Goal: Information Seeking & Learning: Learn about a topic

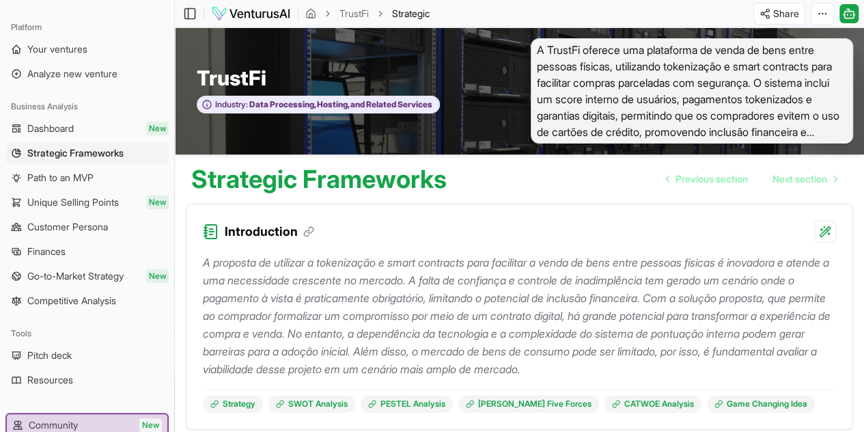
click at [615, 232] on div "Introduction" at bounding box center [520, 223] width 666 height 38
click at [420, 270] on p "A proposta de utilizar a tokenização e smart contracts para facilitar a venda d…" at bounding box center [519, 316] width 633 height 124
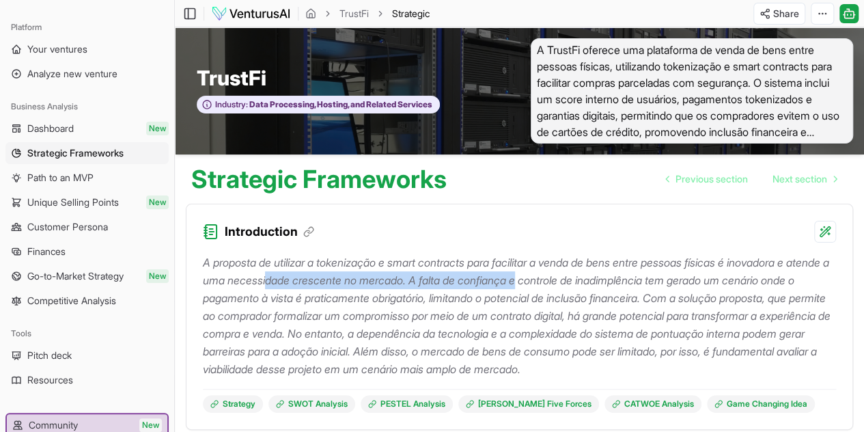
drag, startPoint x: 317, startPoint y: 277, endPoint x: 594, endPoint y: 282, distance: 277.4
click at [593, 284] on p "A proposta de utilizar a tokenização e smart contracts para facilitar a venda d…" at bounding box center [519, 316] width 633 height 124
click at [438, 292] on p "A proposta de utilizar a tokenização e smart contracts para facilitar a venda d…" at bounding box center [519, 316] width 633 height 124
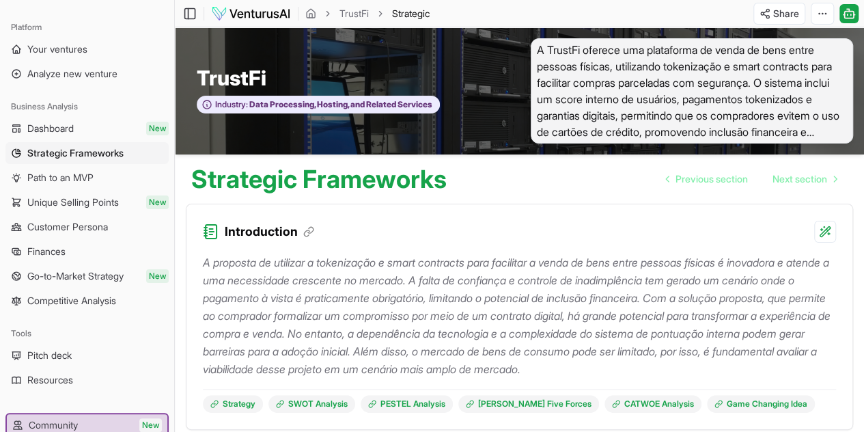
click at [443, 273] on p "A proposta de utilizar a tokenização e smart contracts para facilitar a venda d…" at bounding box center [519, 316] width 633 height 124
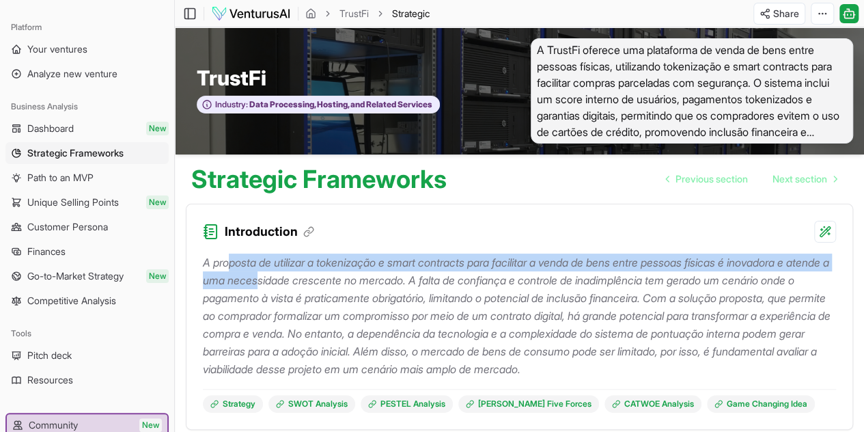
drag, startPoint x: 232, startPoint y: 264, endPoint x: 309, endPoint y: 282, distance: 79.2
click at [306, 284] on p "A proposta de utilizar a tokenização e smart contracts para facilitar a venda d…" at bounding box center [519, 316] width 633 height 124
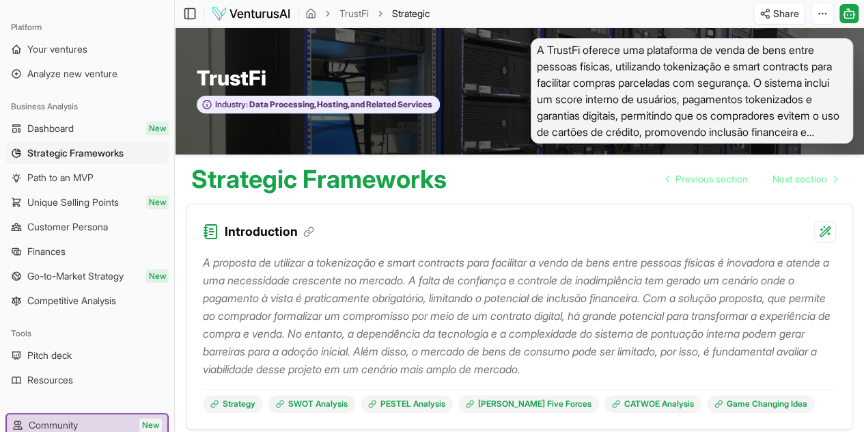
click at [411, 296] on p "A proposta de utilizar a tokenização e smart contracts para facilitar a venda d…" at bounding box center [519, 316] width 633 height 124
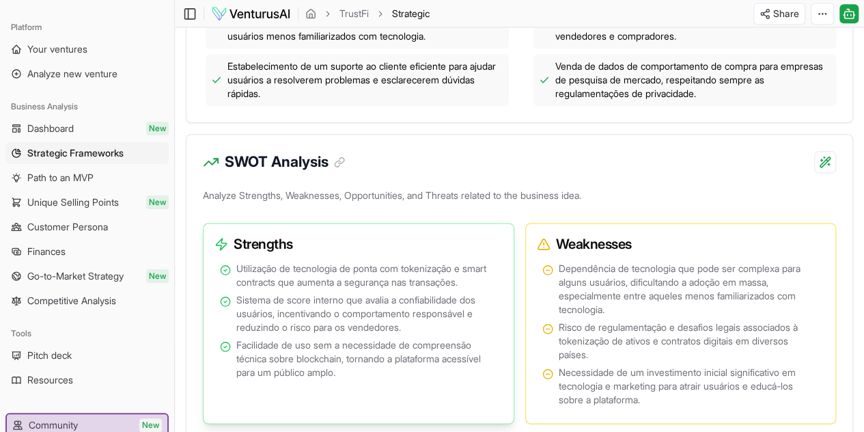
scroll to position [888, 0]
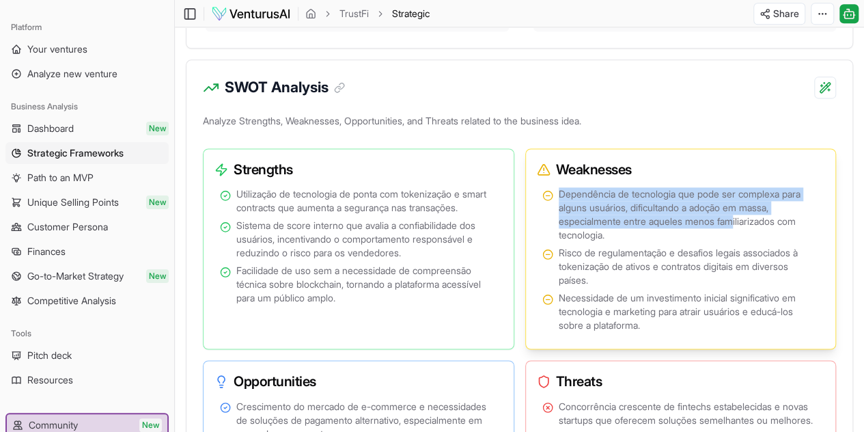
drag, startPoint x: 557, startPoint y: 196, endPoint x: 726, endPoint y: 216, distance: 169.9
click at [739, 217] on li "Dependência de tecnologia que pode ser complexa para alguns usuários, dificulta…" at bounding box center [681, 214] width 277 height 55
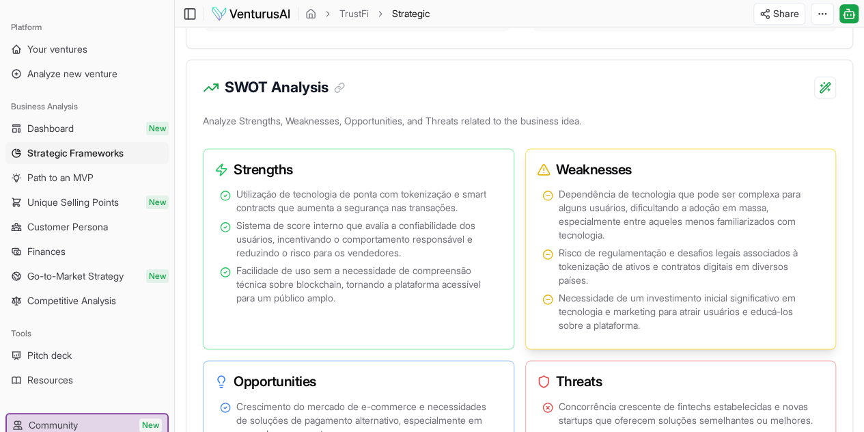
click at [696, 226] on span "Dependência de tecnologia que pode ser complexa para alguns usuários, dificulta…" at bounding box center [689, 214] width 261 height 55
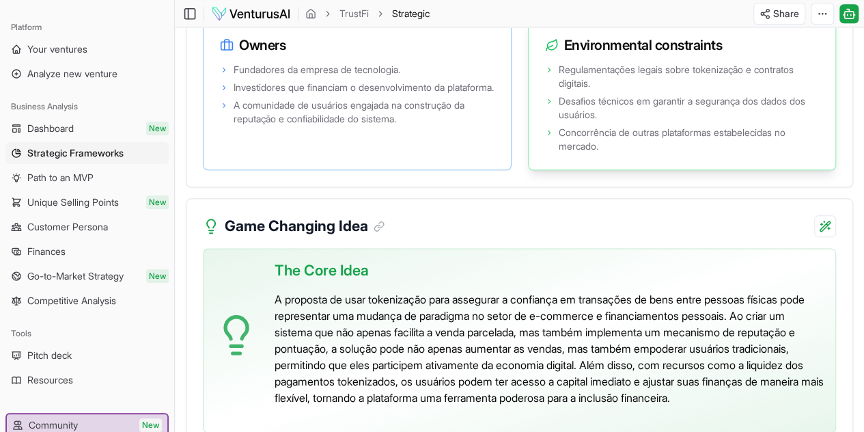
scroll to position [3416, 0]
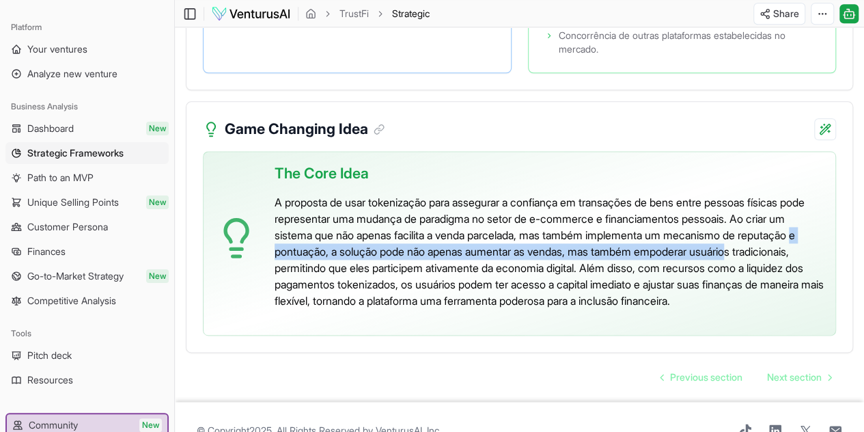
drag, startPoint x: 329, startPoint y: 241, endPoint x: 819, endPoint y: 247, distance: 489.3
click at [819, 247] on p "A proposta de usar tokenização para assegurar a confiança em transações de bens…" at bounding box center [550, 251] width 550 height 115
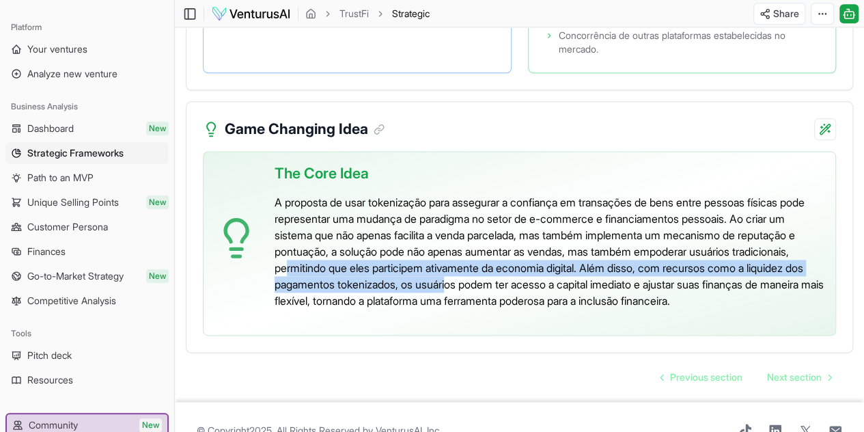
drag, startPoint x: 352, startPoint y: 254, endPoint x: 441, endPoint y: 267, distance: 90.5
click at [551, 273] on p "A proposta de usar tokenização para assegurar a confiança em transações de bens…" at bounding box center [550, 251] width 550 height 115
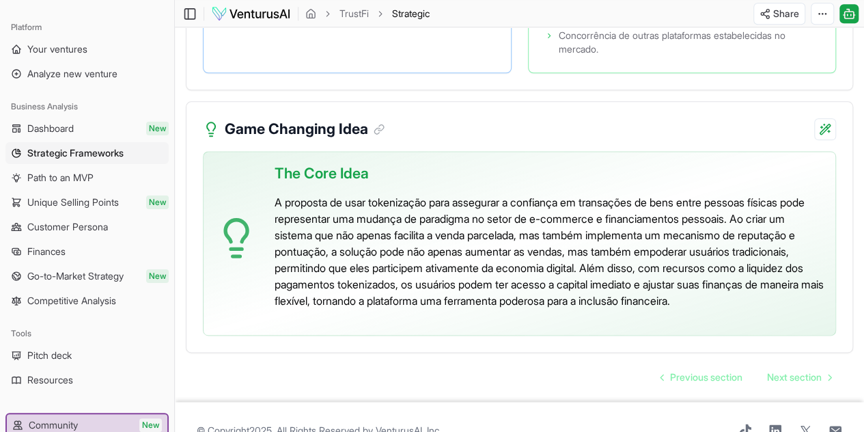
click at [371, 292] on p "A proposta de usar tokenização para assegurar a confiança em transações de bens…" at bounding box center [550, 251] width 550 height 115
drag, startPoint x: 619, startPoint y: 271, endPoint x: 708, endPoint y: 273, distance: 88.8
click at [708, 273] on p "A proposta de usar tokenização para assegurar a confiança em transações de bens…" at bounding box center [550, 251] width 550 height 115
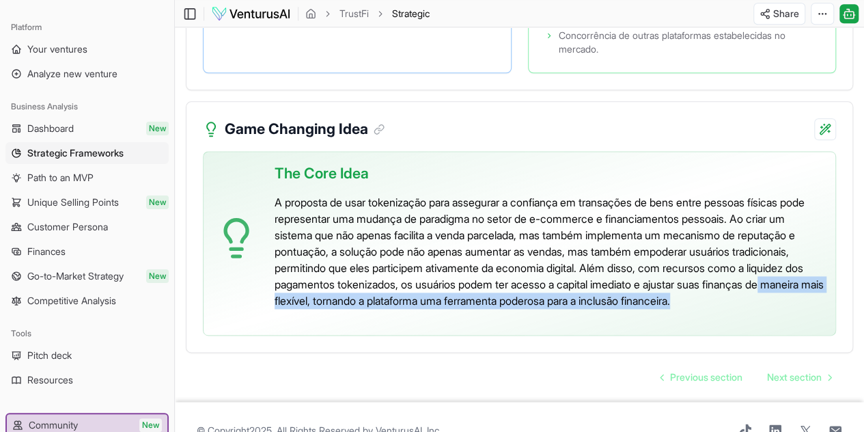
drag, startPoint x: 361, startPoint y: 294, endPoint x: 639, endPoint y: 284, distance: 278.3
click at [742, 303] on p "A proposta de usar tokenização para assegurar a confiança em transações de bens…" at bounding box center [550, 251] width 550 height 115
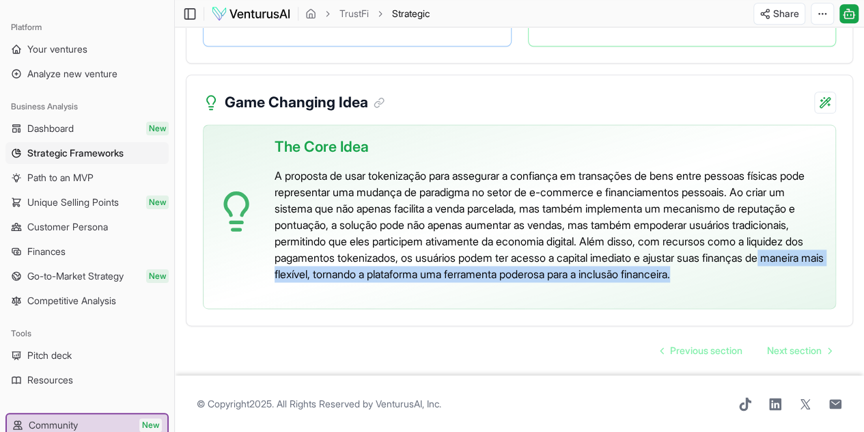
scroll to position [3462, 0]
click at [88, 125] on link "Dashboard New" at bounding box center [86, 129] width 163 height 22
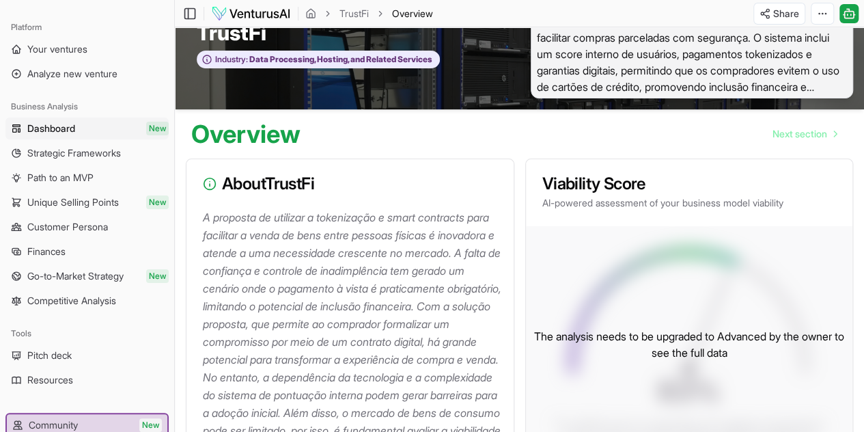
scroll to position [137, 0]
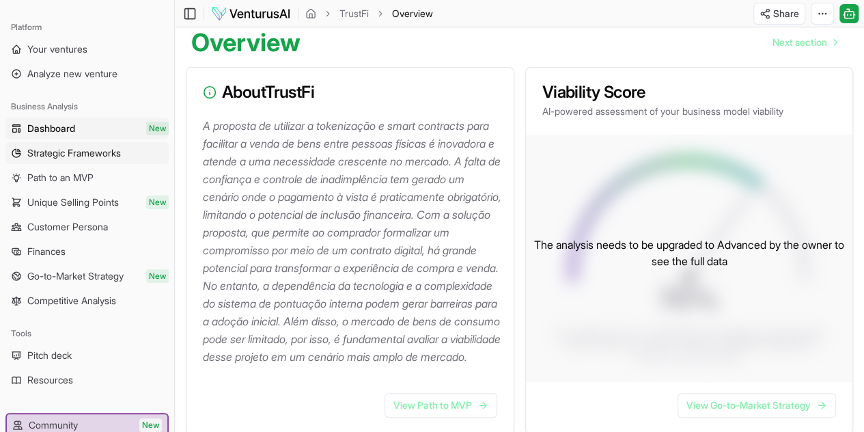
click at [66, 159] on span "Strategic Frameworks" at bounding box center [74, 153] width 94 height 14
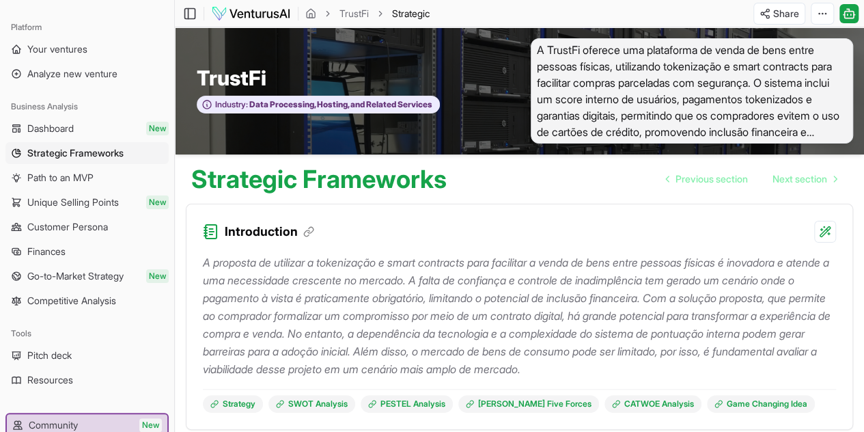
scroll to position [273, 0]
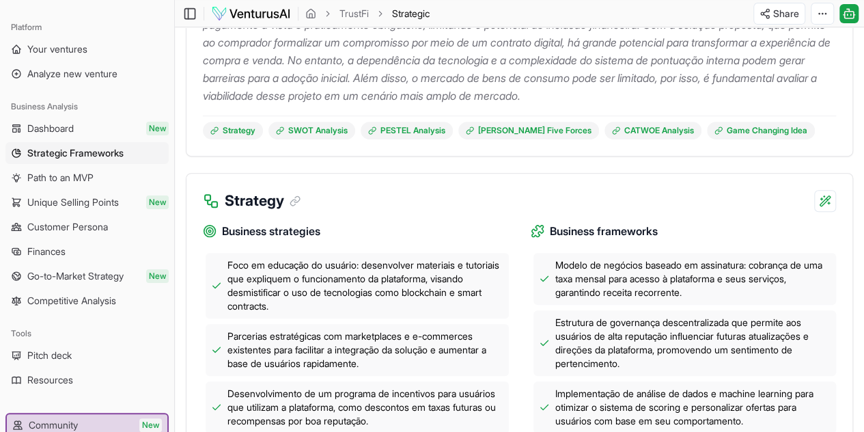
click at [569, 105] on p "A proposta de utilizar a tokenização e smart contracts para facilitar a venda d…" at bounding box center [519, 42] width 633 height 124
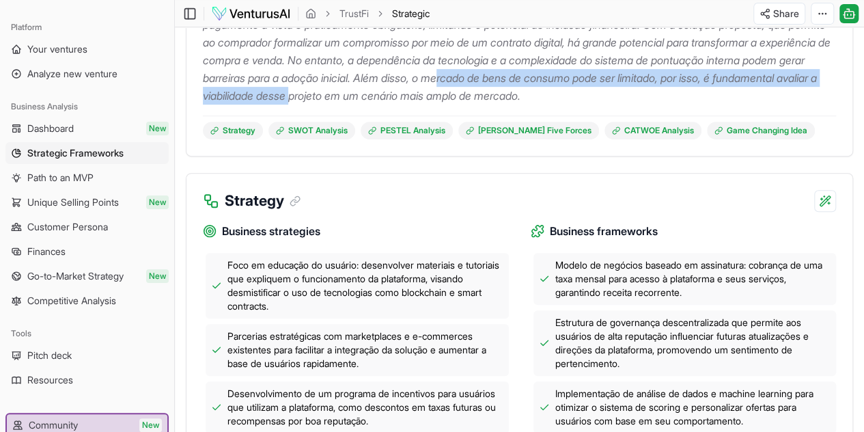
drag, startPoint x: 562, startPoint y: 100, endPoint x: 685, endPoint y: 95, distance: 122.4
click at [680, 90] on p "A proposta de utilizar a tokenização e smart contracts para facilitar a venda d…" at bounding box center [519, 42] width 633 height 124
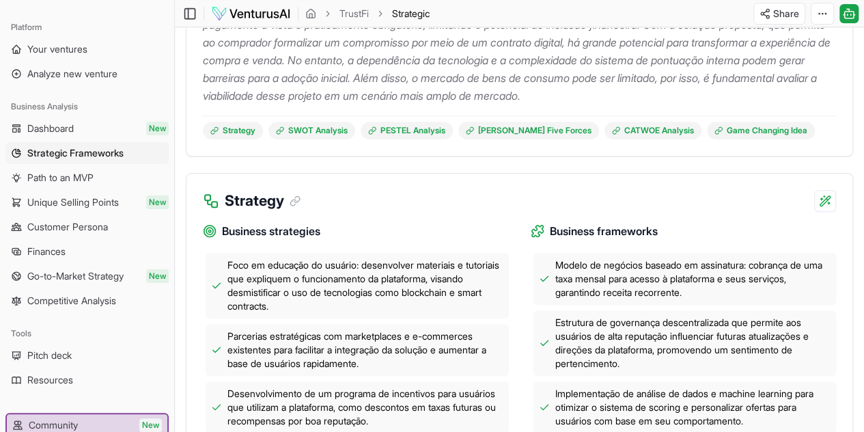
click at [688, 96] on p "A proposta de utilizar a tokenização e smart contracts para facilitar a venda d…" at bounding box center [519, 42] width 633 height 124
